Goal: Information Seeking & Learning: Learn about a topic

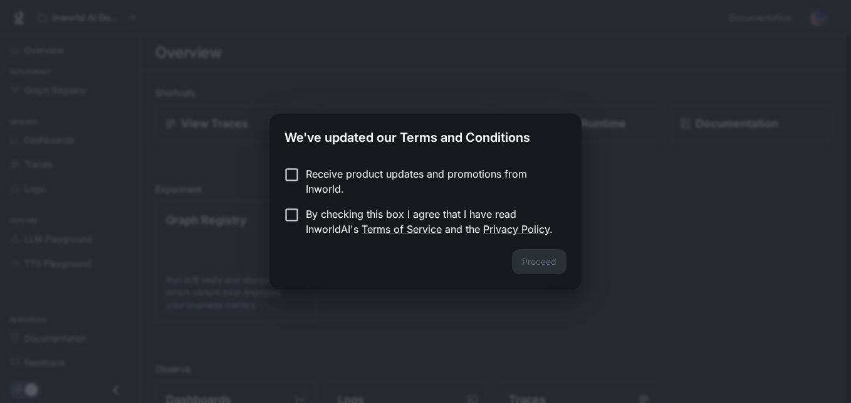
click at [547, 261] on div "Proceed" at bounding box center [426, 269] width 312 height 40
click at [546, 258] on button "Proceed" at bounding box center [539, 261] width 55 height 25
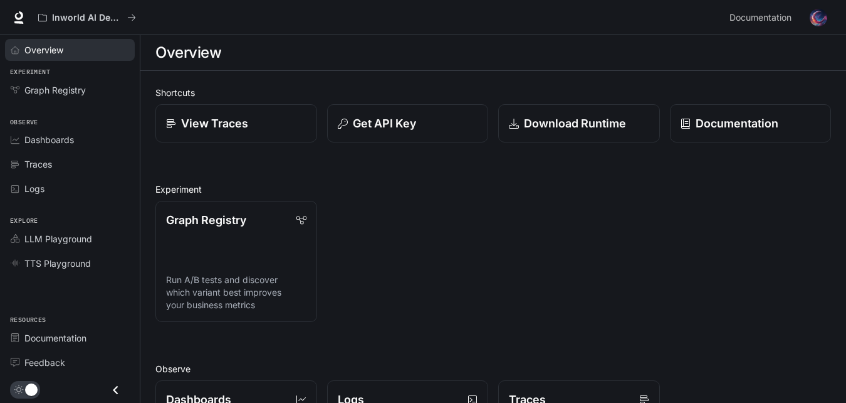
click at [60, 56] on link "Overview" at bounding box center [70, 50] width 130 height 22
click at [81, 91] on span "Graph Registry" at bounding box center [54, 89] width 61 height 13
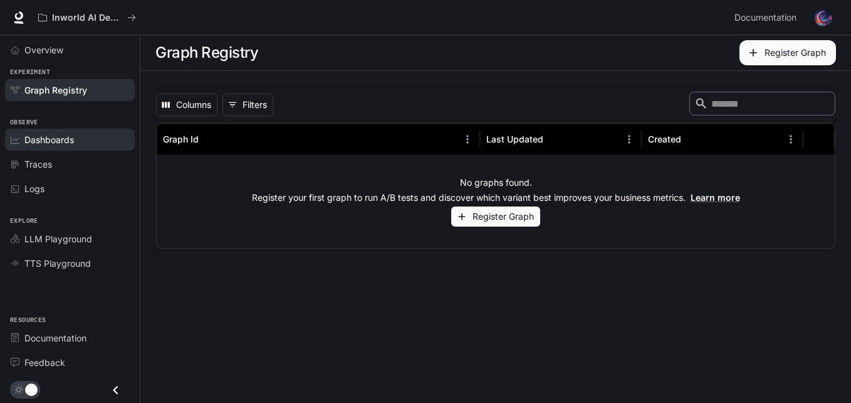
click at [78, 129] on link "Dashboards" at bounding box center [70, 140] width 130 height 22
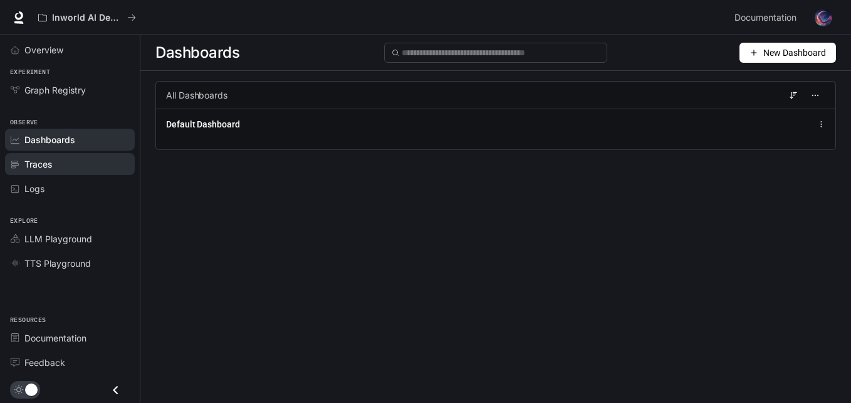
click at [61, 166] on div "Traces" at bounding box center [76, 163] width 105 height 13
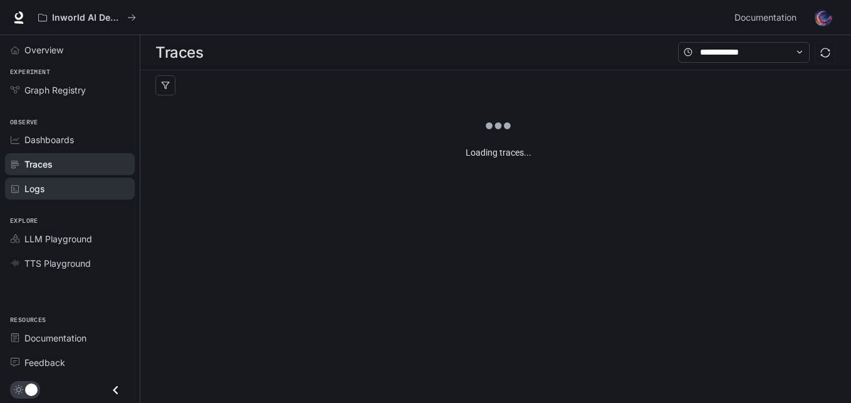
click at [61, 182] on div "Logs" at bounding box center [76, 188] width 105 height 13
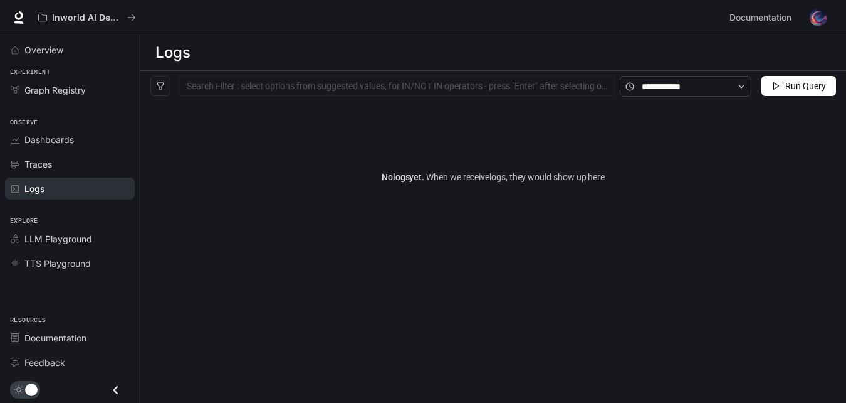
drag, startPoint x: 61, startPoint y: 182, endPoint x: 61, endPoint y: 203, distance: 20.1
drag, startPoint x: 61, startPoint y: 203, endPoint x: 44, endPoint y: 207, distance: 18.1
click at [44, 207] on div "Explore LLM Playground TTS Playground" at bounding box center [70, 240] width 140 height 75
click at [747, 89] on span at bounding box center [686, 86] width 132 height 21
drag, startPoint x: 746, startPoint y: 89, endPoint x: 814, endPoint y: 76, distance: 69.5
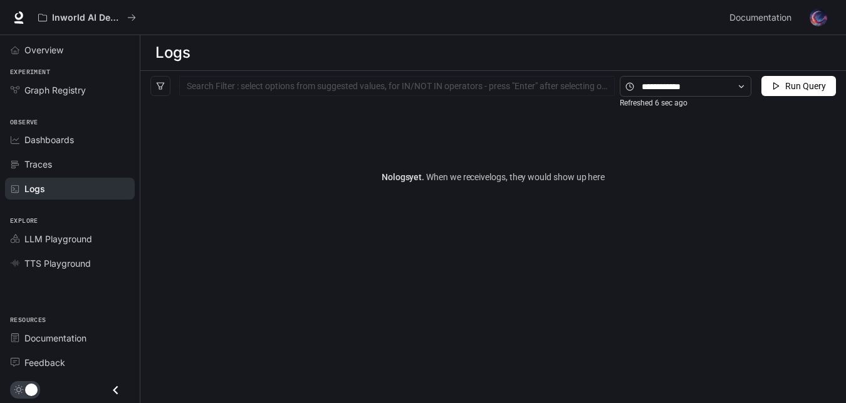
click at [753, 88] on div "Refreshed 6 sec ago" at bounding box center [688, 86] width 137 height 21
click at [814, 76] on button "Run Query" at bounding box center [799, 86] width 75 height 20
click at [502, 111] on div "No logs yet. When we receive logs , they would show up here" at bounding box center [493, 177] width 706 height 150
click at [251, 87] on div at bounding box center [396, 86] width 429 height 8
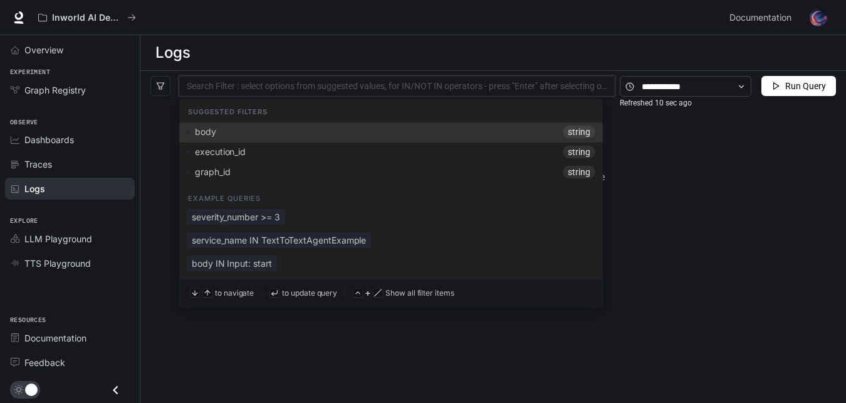
drag, startPoint x: 251, startPoint y: 87, endPoint x: 233, endPoint y: 88, distance: 18.2
click at [233, 88] on div at bounding box center [396, 86] width 429 height 8
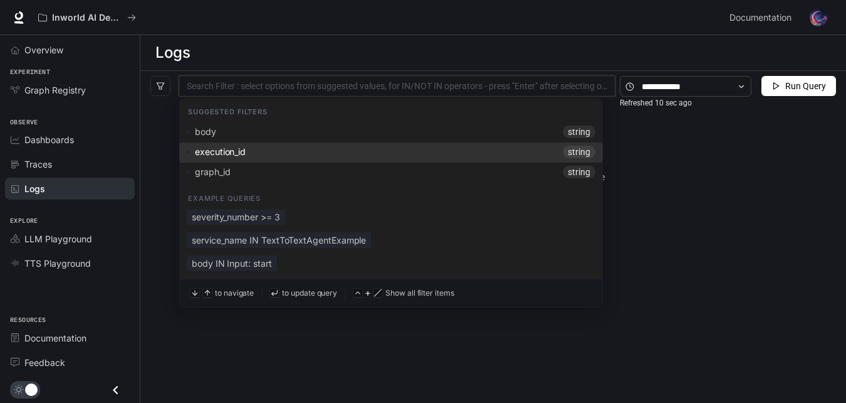
click at [229, 153] on span "execution_id" at bounding box center [220, 151] width 51 height 11
type input "**********"
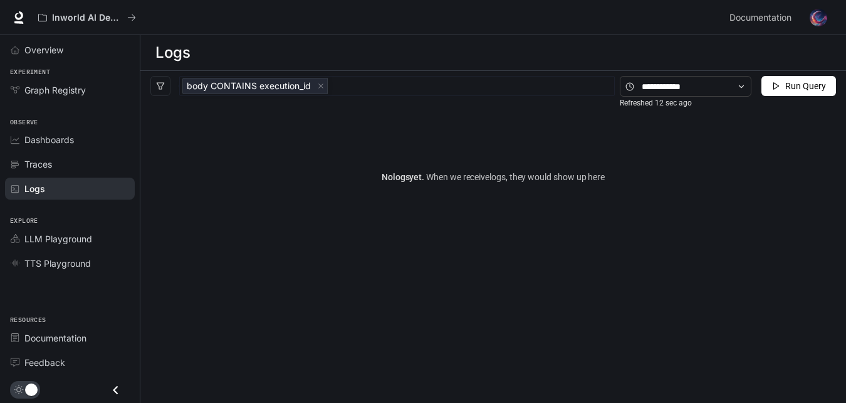
click at [605, 203] on div "No logs yet. When we receive logs , they would show up here" at bounding box center [493, 177] width 706 height 150
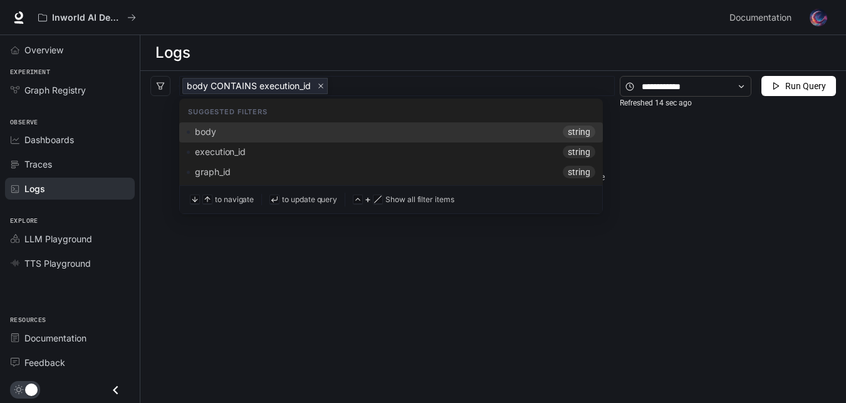
click at [323, 88] on icon "close" at bounding box center [321, 86] width 6 height 6
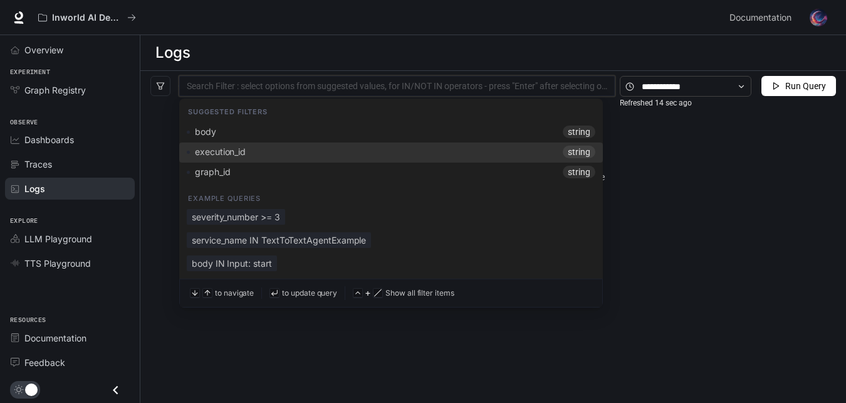
click at [692, 198] on div "No logs yet. When we receive logs , they would show up here" at bounding box center [493, 177] width 706 height 150
